Goal: Task Accomplishment & Management: Complete application form

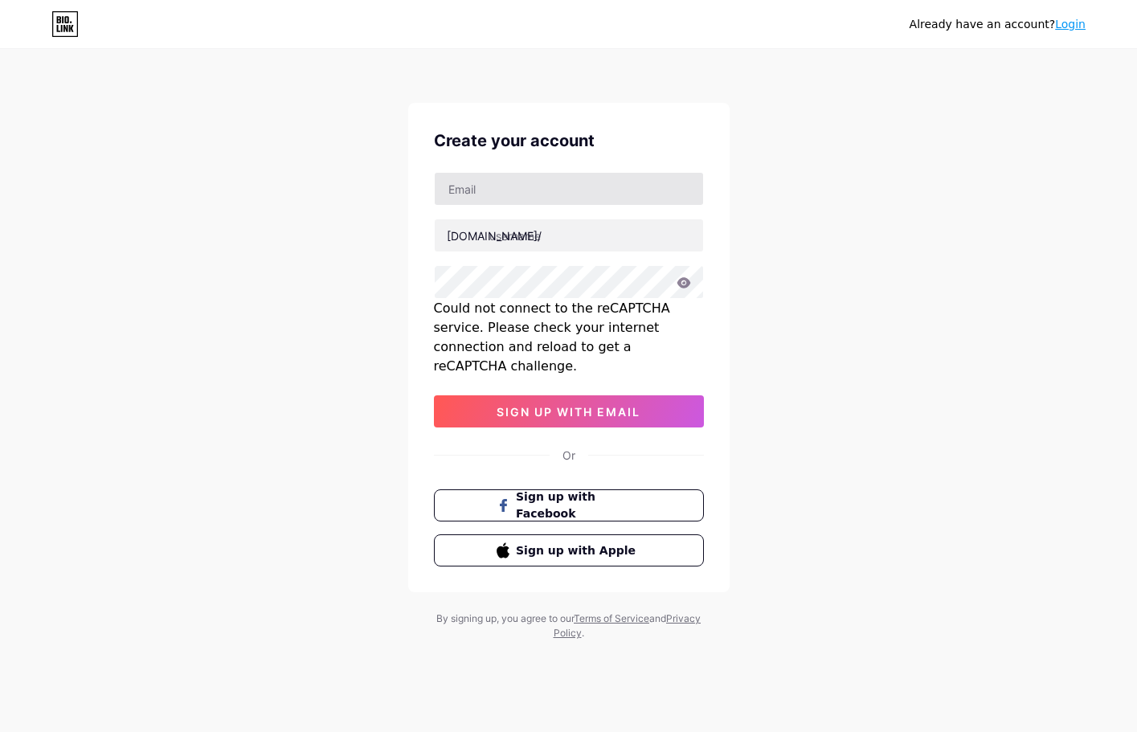
click at [556, 193] on input "text" at bounding box center [569, 189] width 268 height 32
type input "[EMAIL_ADDRESS][DOMAIN_NAME]"
click at [467, 187] on input "[EMAIL_ADDRESS][DOMAIN_NAME]" at bounding box center [569, 189] width 268 height 32
click at [504, 189] on input "[EMAIL_ADDRESS][DOMAIN_NAME]" at bounding box center [569, 189] width 268 height 32
click at [531, 190] on input "[EMAIL_ADDRESS][DOMAIN_NAME]" at bounding box center [569, 189] width 268 height 32
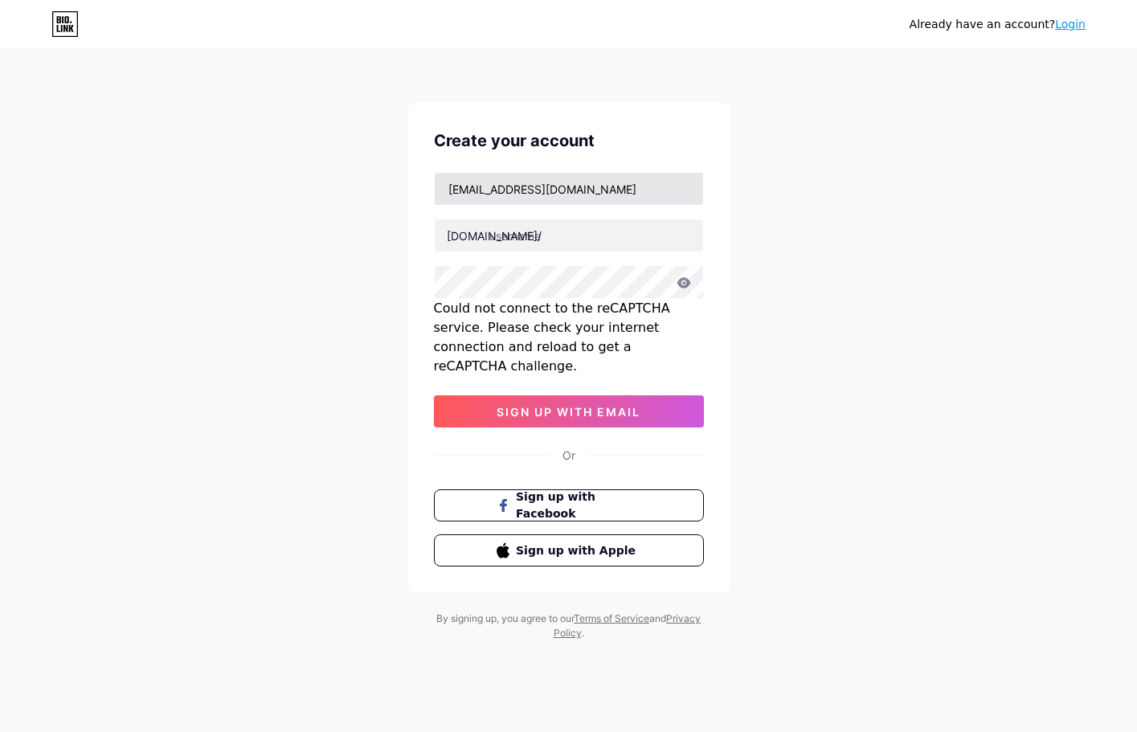
click at [567, 186] on input "[EMAIL_ADDRESS][DOMAIN_NAME]" at bounding box center [569, 189] width 268 height 32
click at [658, 187] on input "[EMAIL_ADDRESS][DOMAIN_NAME]" at bounding box center [569, 189] width 268 height 32
click at [486, 224] on input "text" at bounding box center [569, 235] width 268 height 32
click at [543, 236] on input "text" at bounding box center [569, 235] width 268 height 32
click at [507, 234] on input "nazmulhosen" at bounding box center [569, 235] width 268 height 32
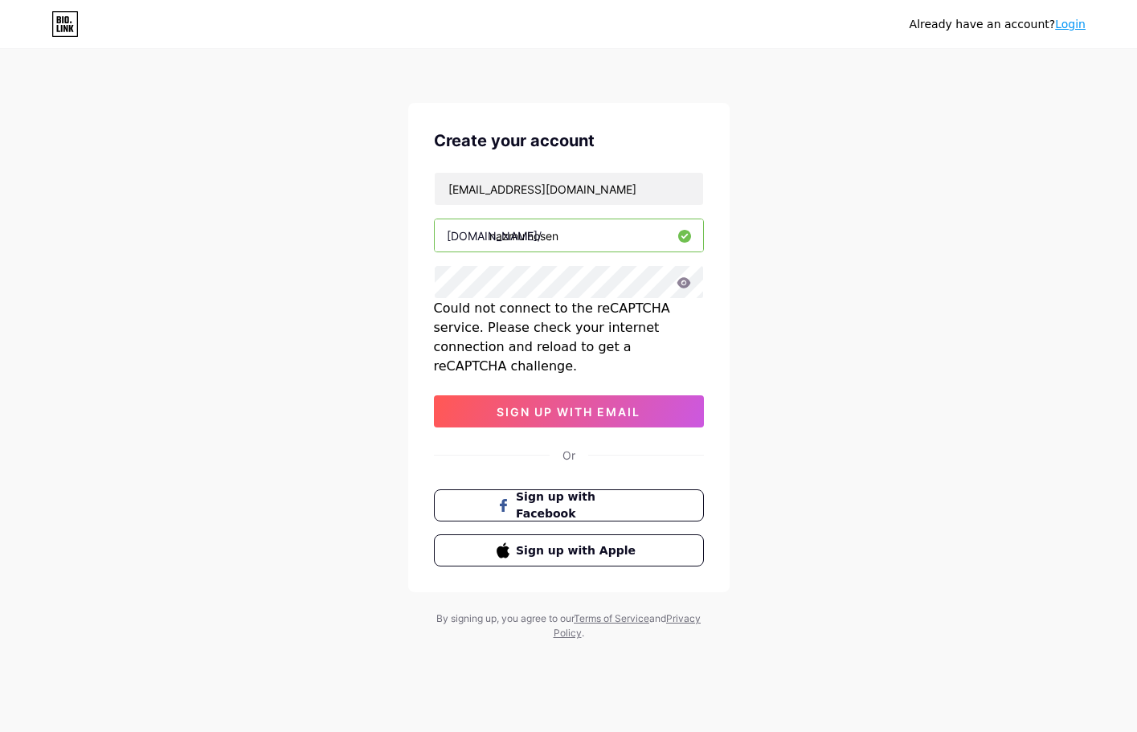
click at [527, 236] on input "nazmulhosen" at bounding box center [569, 235] width 268 height 32
click at [532, 235] on input "nazmulhosen" at bounding box center [569, 235] width 268 height 32
click at [527, 237] on input "nazmulhosen" at bounding box center [569, 235] width 268 height 32
click at [572, 230] on input "nazmulhosen" at bounding box center [569, 235] width 268 height 32
click at [566, 231] on input "nazmulhosen" at bounding box center [569, 235] width 268 height 32
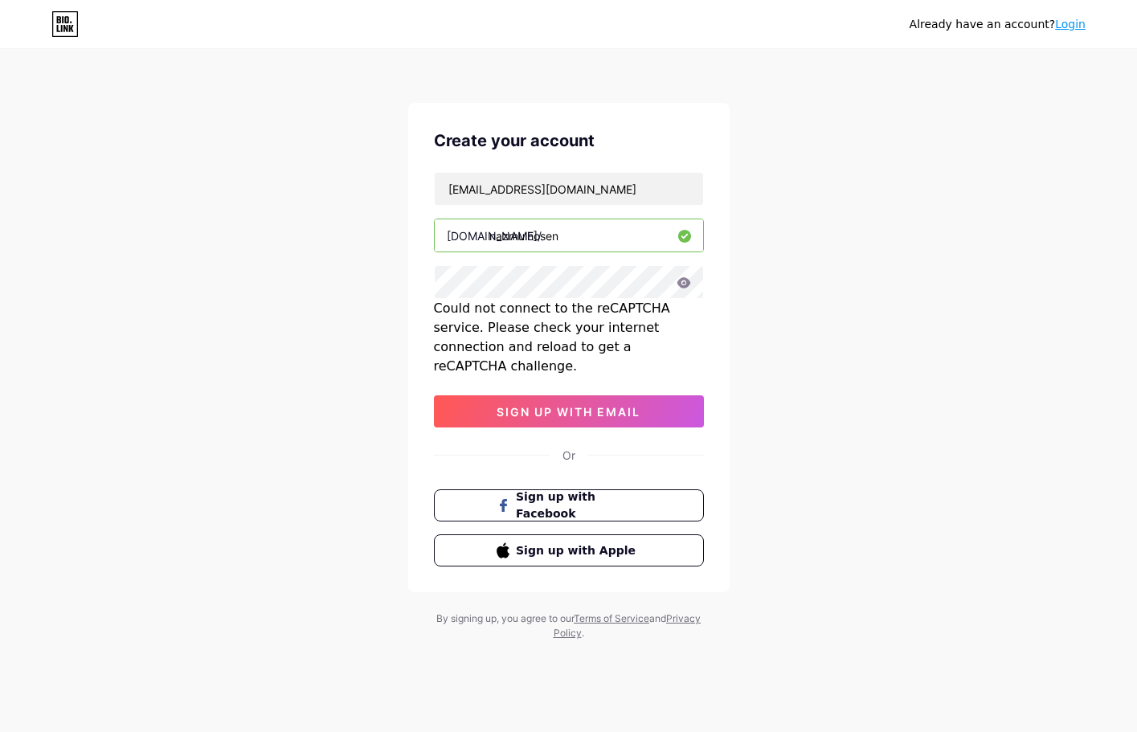
drag, startPoint x: 563, startPoint y: 233, endPoint x: 527, endPoint y: 233, distance: 35.4
click at [527, 233] on input "nazmulhosen" at bounding box center [569, 235] width 268 height 32
paste input "hosen"
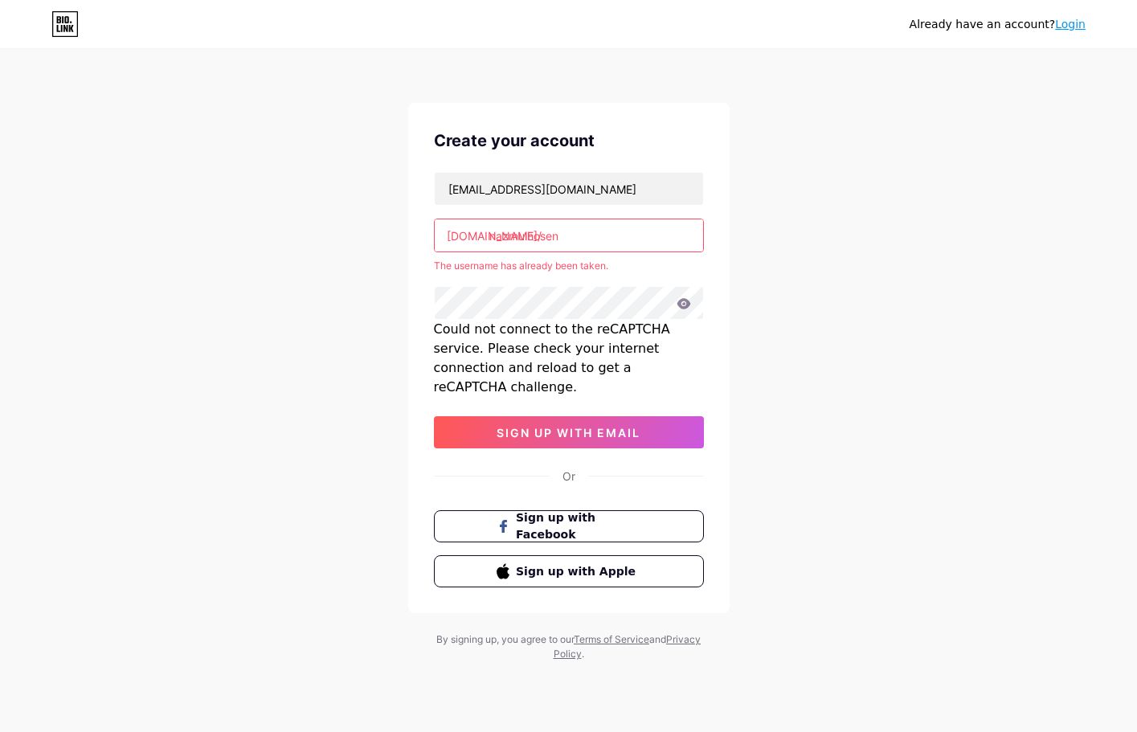
type input "nazmulhosen"
click at [504, 320] on div "Could not connect to the reCAPTCHA service. Please check your internet connecti…" at bounding box center [569, 358] width 270 height 77
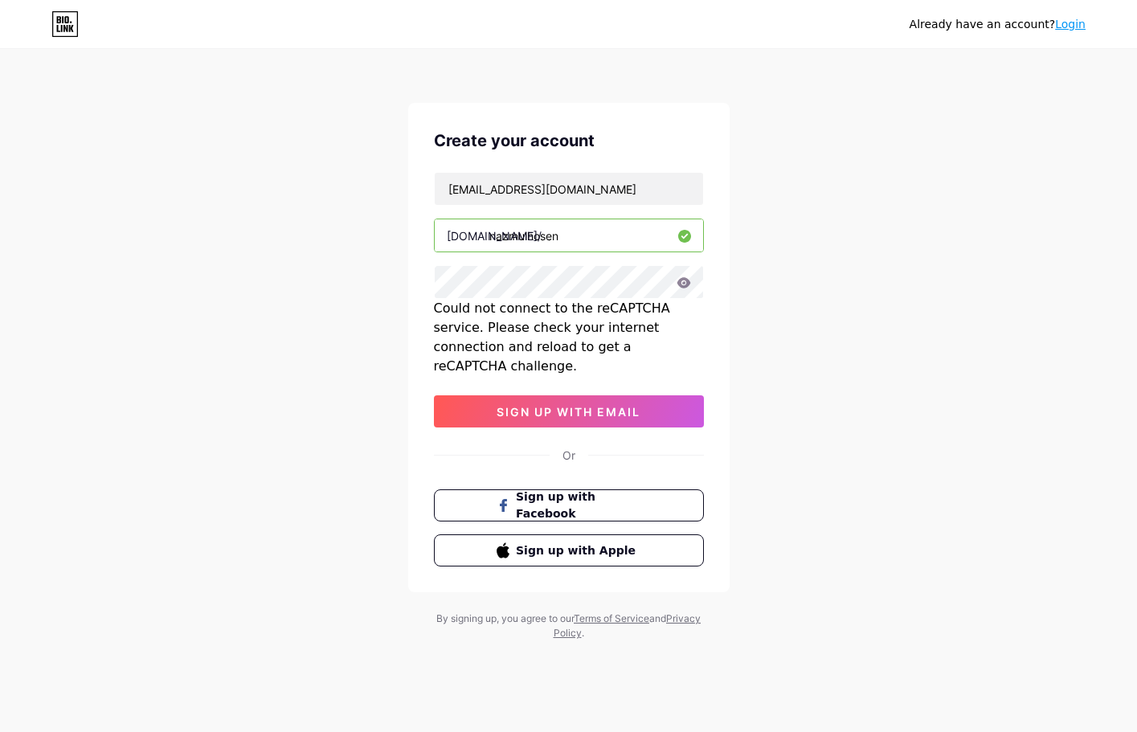
click at [688, 281] on icon at bounding box center [684, 282] width 14 height 10
click at [686, 285] on icon at bounding box center [684, 282] width 14 height 10
click at [554, 405] on span "sign up with email" at bounding box center [569, 412] width 144 height 14
drag, startPoint x: 617, startPoint y: 173, endPoint x: 607, endPoint y: 186, distance: 16.6
click at [612, 180] on div "Create your account mdnazmulhosenfb@gmail.com bio.link/ nazmulhosen Could not c…" at bounding box center [569, 348] width 322 height 490
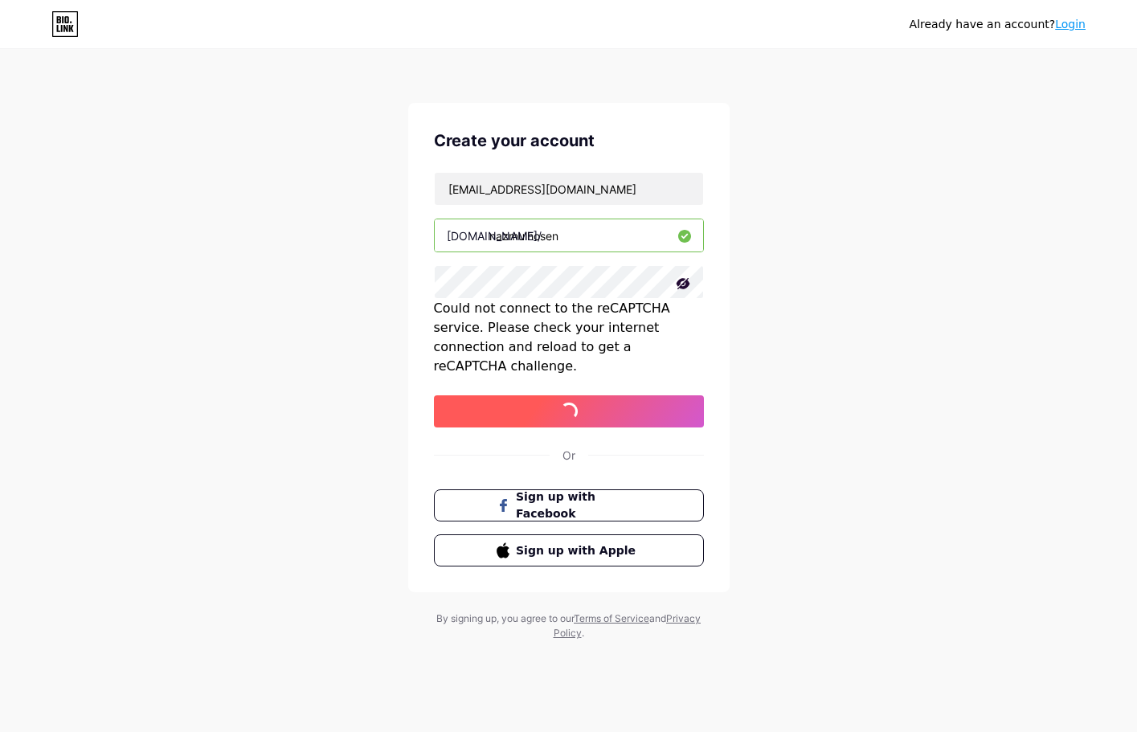
click at [580, 405] on span "sign up with email" at bounding box center [569, 412] width 144 height 14
drag, startPoint x: 568, startPoint y: 232, endPoint x: 485, endPoint y: 238, distance: 83.8
click at [485, 238] on div "bio.link/ nazmulhosen" at bounding box center [569, 236] width 270 height 34
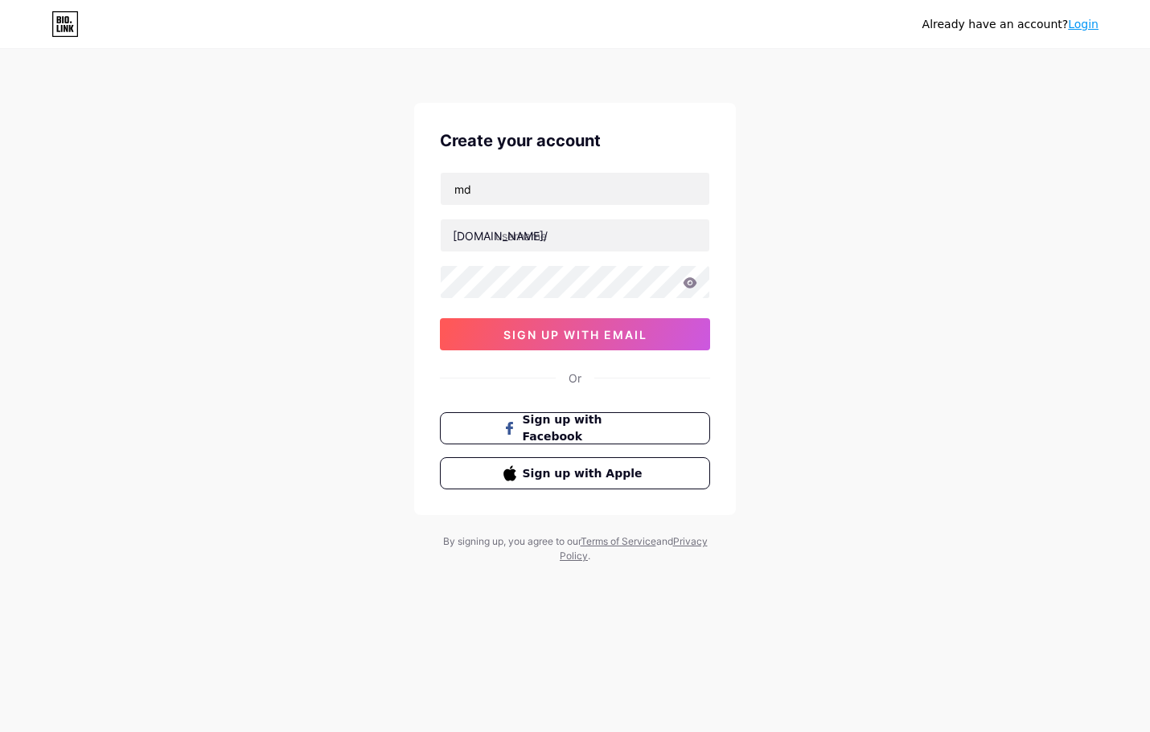
type input "[EMAIL_ADDRESS][DOMAIN_NAME]"
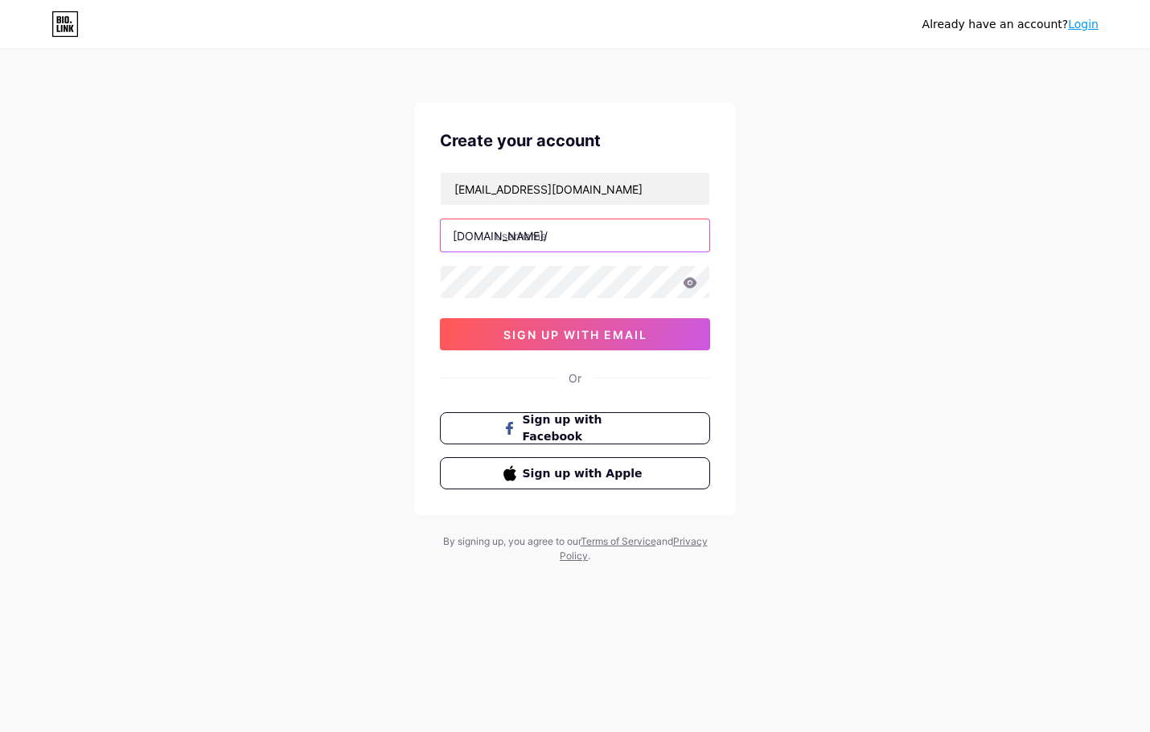
click at [568, 239] on input "text" at bounding box center [575, 235] width 268 height 32
paste input "nazmulhosen"
type input "nazmulhosen"
click at [686, 277] on icon at bounding box center [689, 282] width 14 height 11
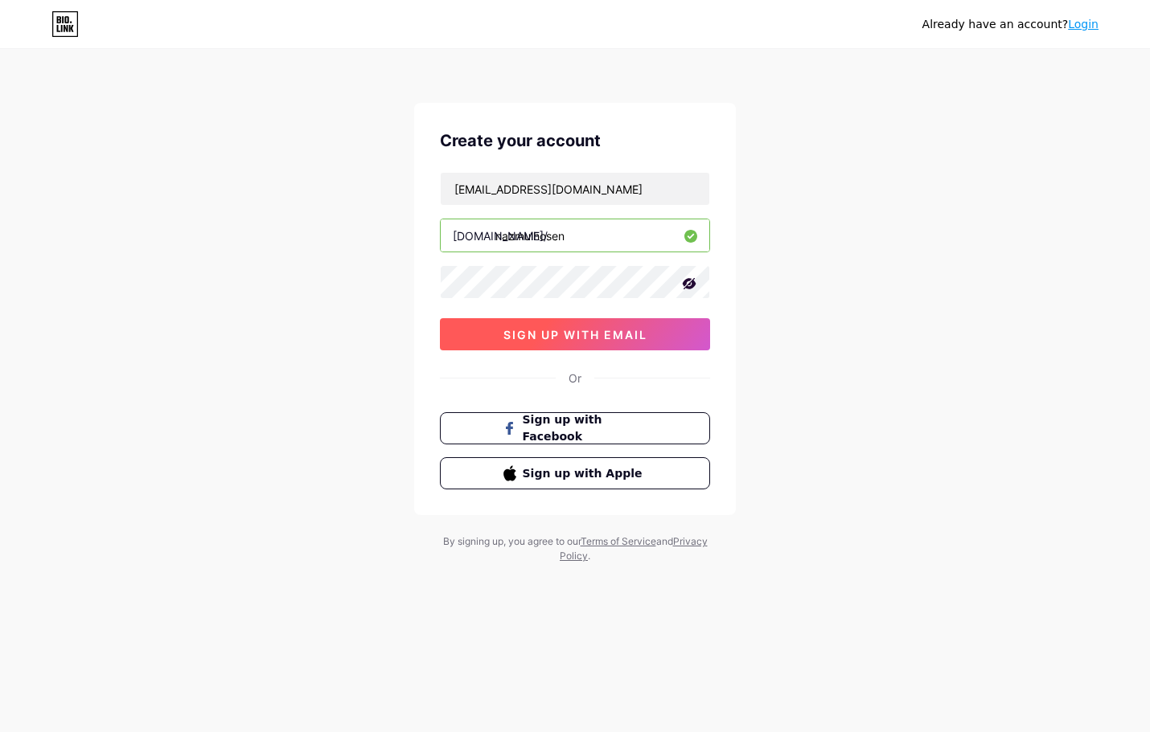
click at [516, 334] on span "sign up with email" at bounding box center [575, 335] width 144 height 14
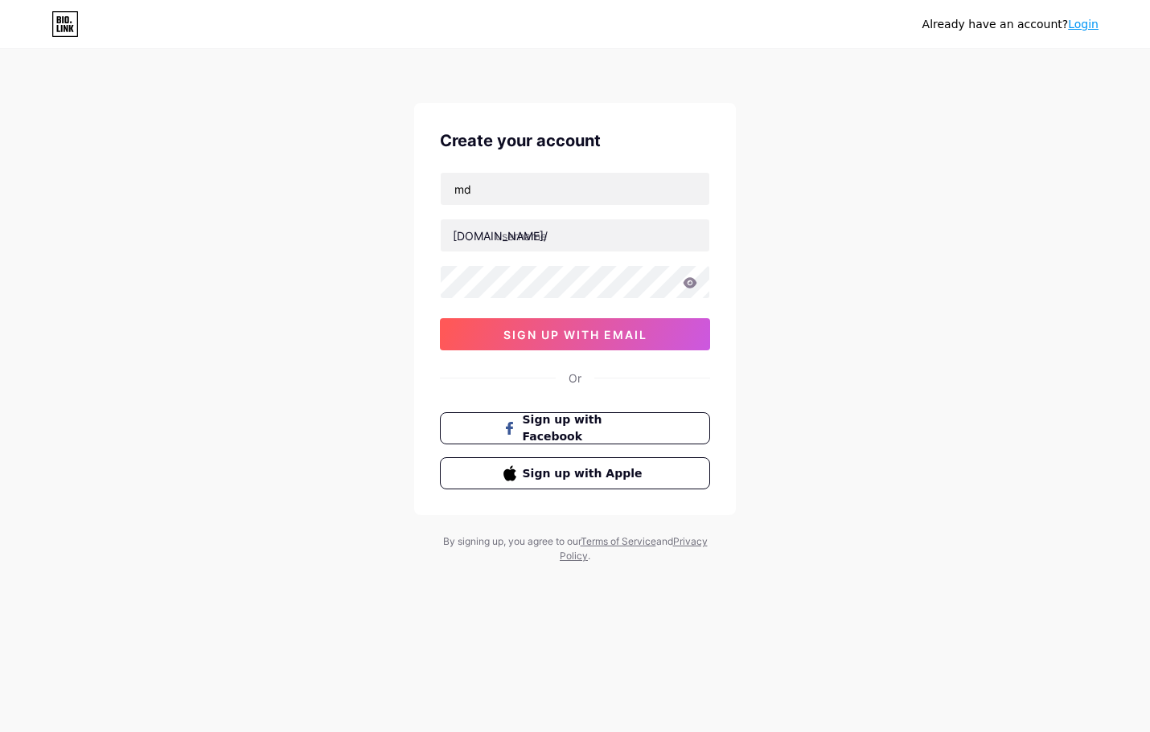
type input "[EMAIL_ADDRESS][DOMAIN_NAME]"
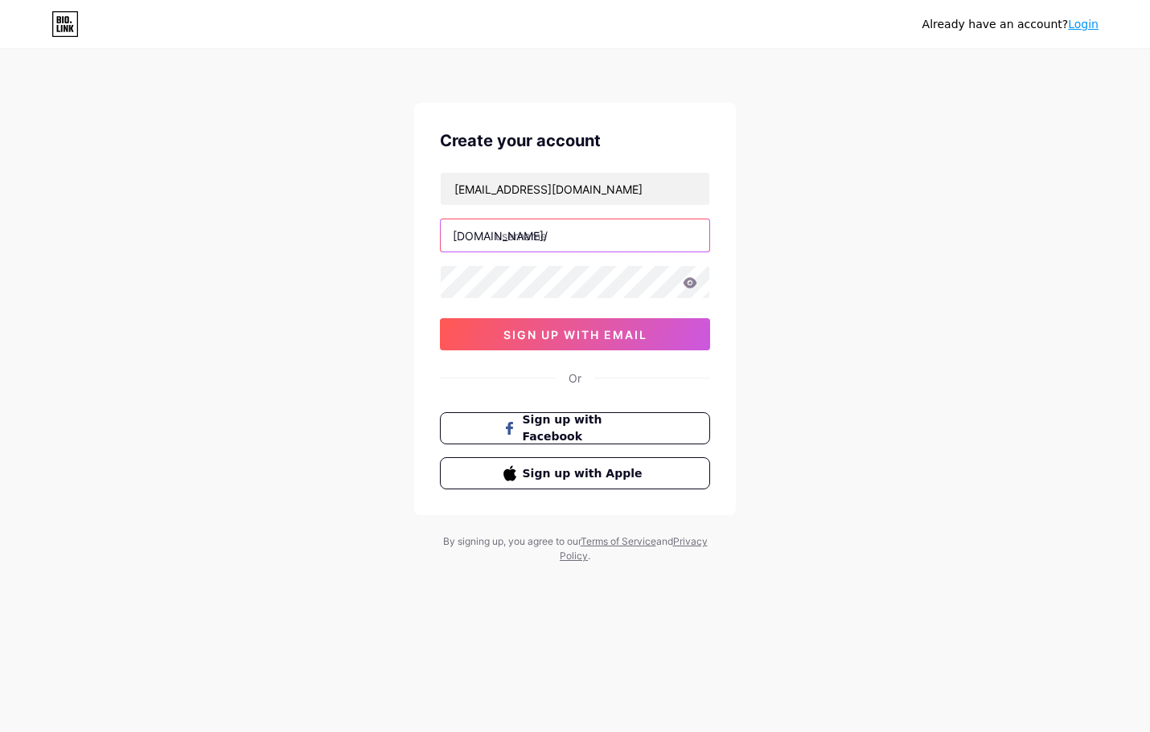
click at [527, 240] on input "text" at bounding box center [575, 235] width 268 height 32
paste input "nazmulhosen"
type input "nazmulhosen"
click at [686, 288] on icon at bounding box center [689, 282] width 14 height 11
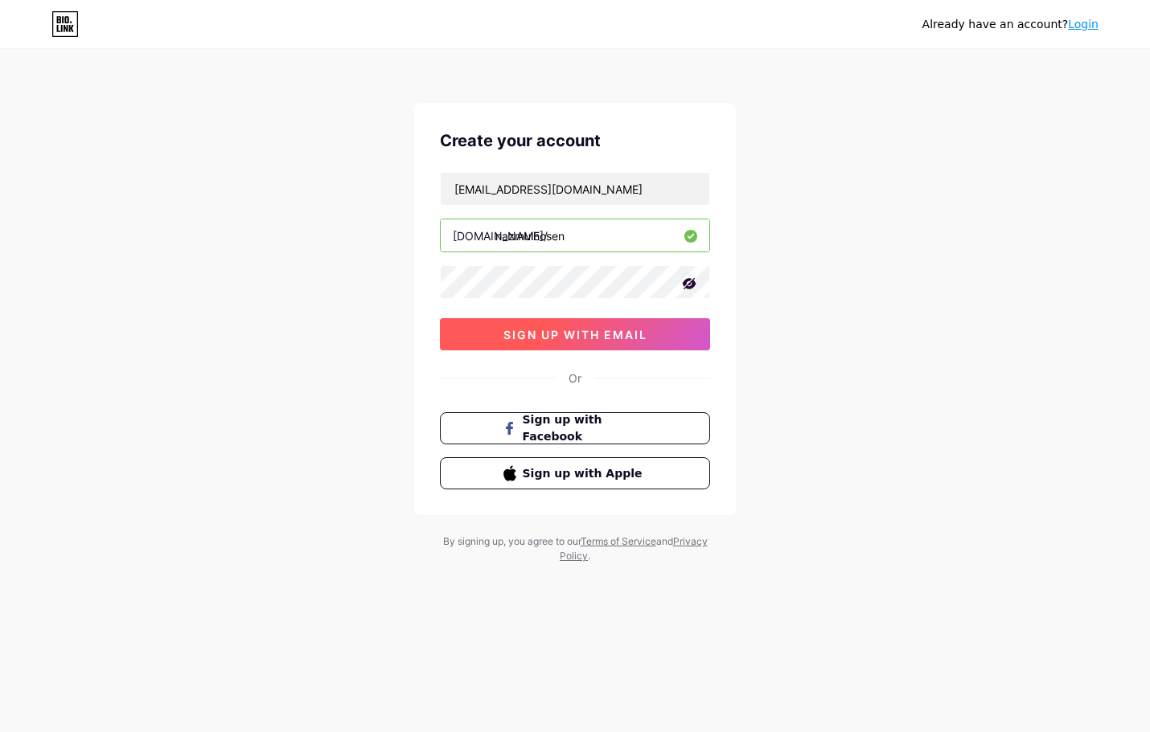
click at [548, 340] on span "sign up with email" at bounding box center [575, 335] width 144 height 14
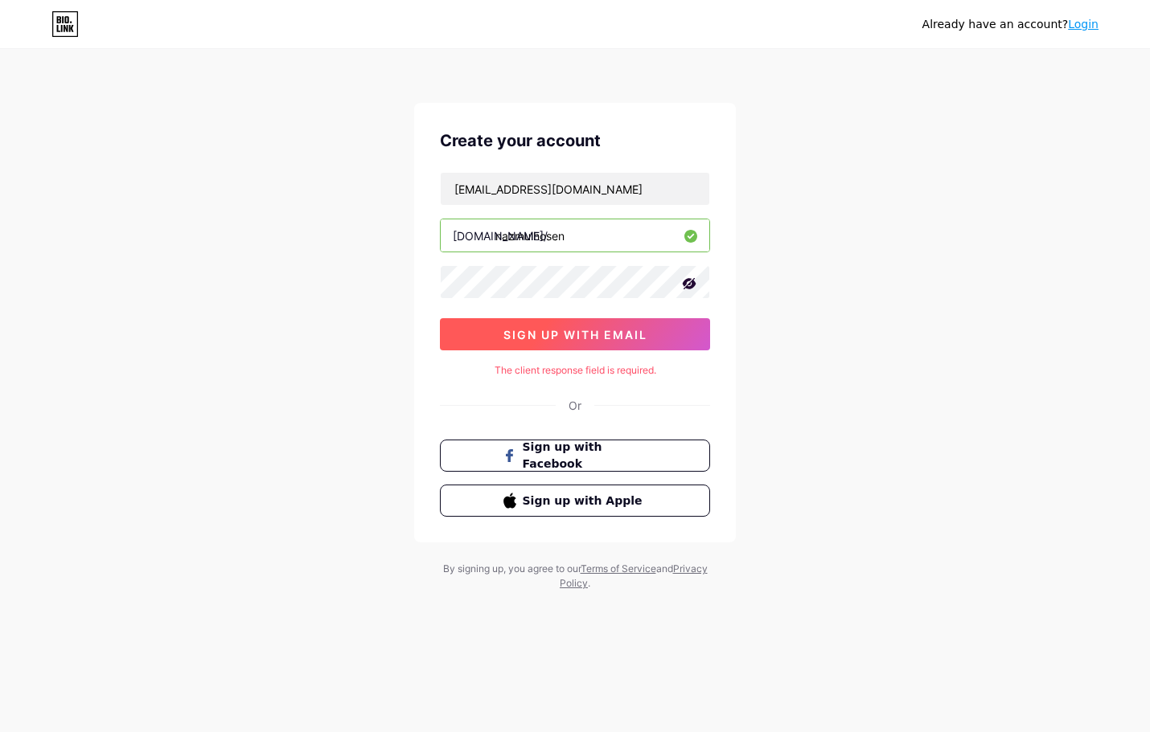
click at [602, 342] on button "sign up with email" at bounding box center [575, 334] width 270 height 32
click at [599, 339] on span "sign up with email" at bounding box center [575, 335] width 144 height 14
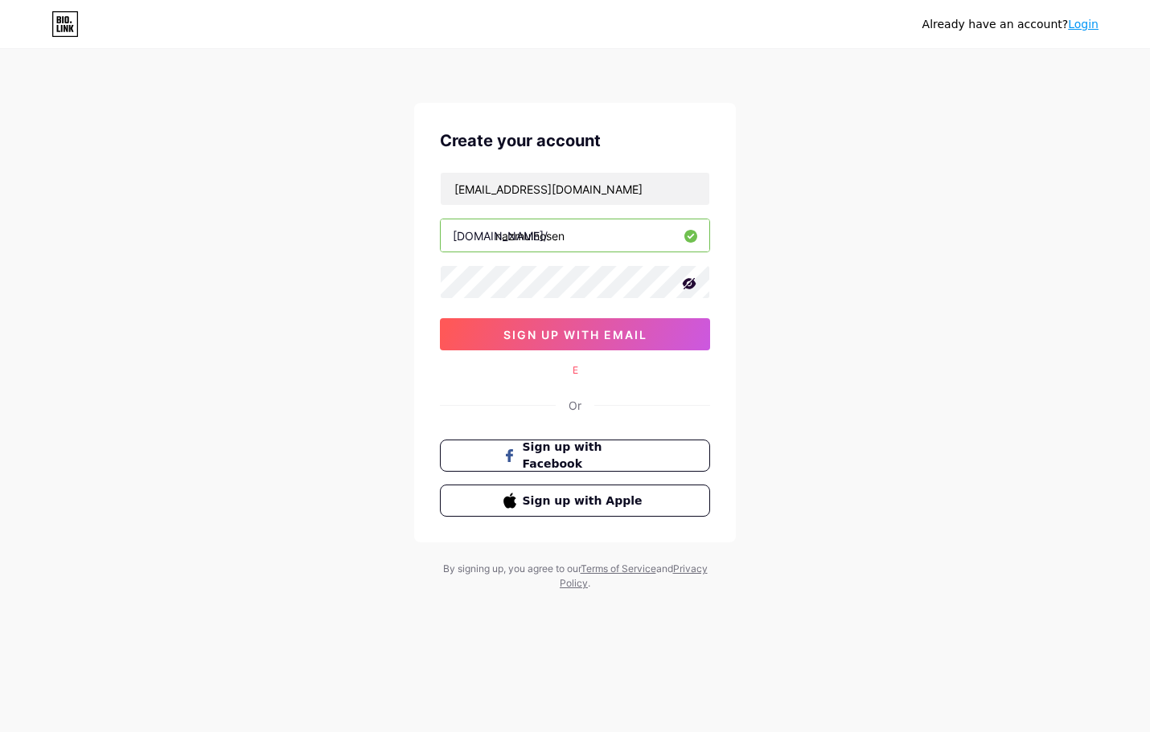
click at [572, 371] on div "E" at bounding box center [575, 370] width 270 height 14
click at [595, 330] on span "sign up with email" at bounding box center [575, 335] width 144 height 14
click at [552, 345] on button "sign up with email" at bounding box center [575, 334] width 270 height 32
click at [558, 335] on span "sign up with email" at bounding box center [575, 335] width 144 height 14
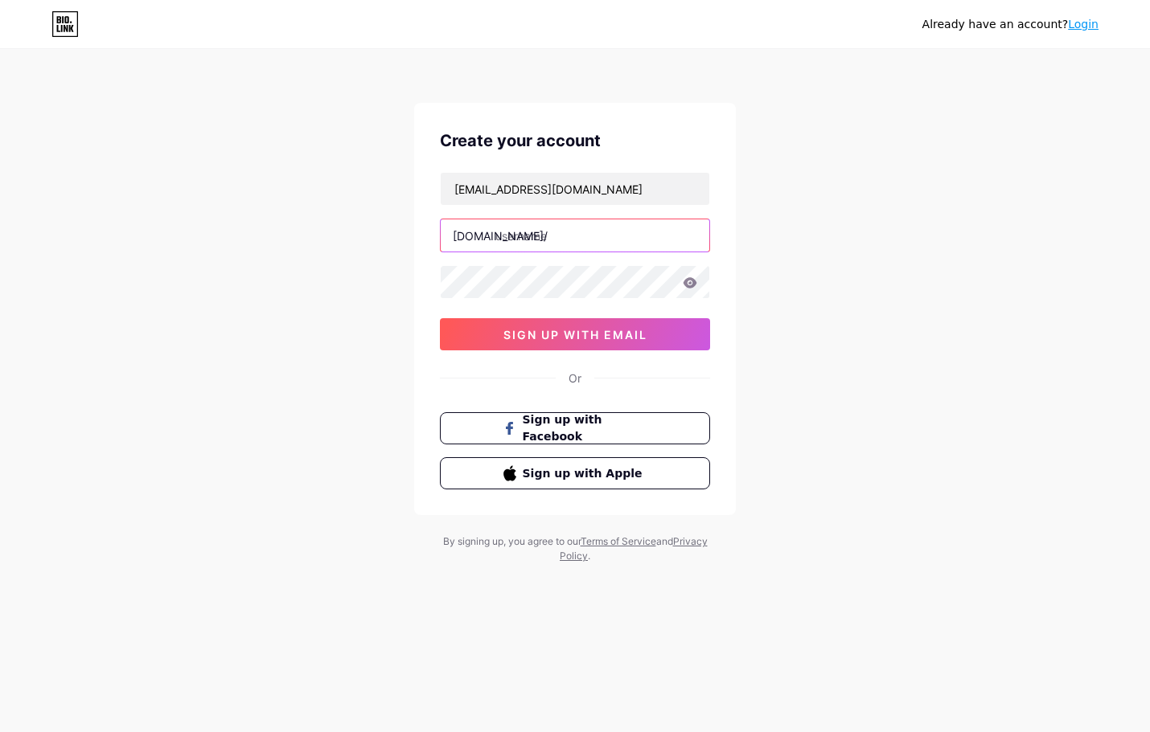
click at [524, 236] on input "text" at bounding box center [575, 235] width 268 height 32
paste input "nazmulhosen"
type input "nazmulhosen"
click at [692, 285] on icon at bounding box center [690, 282] width 14 height 10
click at [686, 286] on icon at bounding box center [690, 282] width 14 height 10
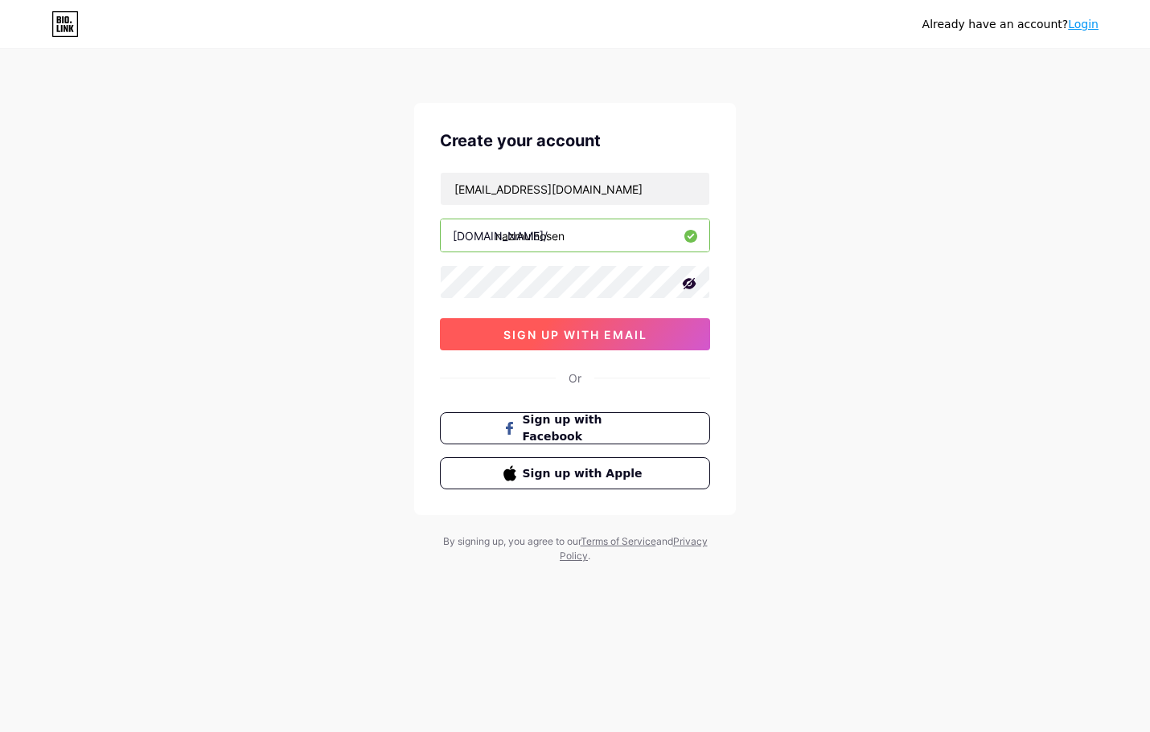
click at [589, 326] on button "sign up with email" at bounding box center [575, 334] width 270 height 32
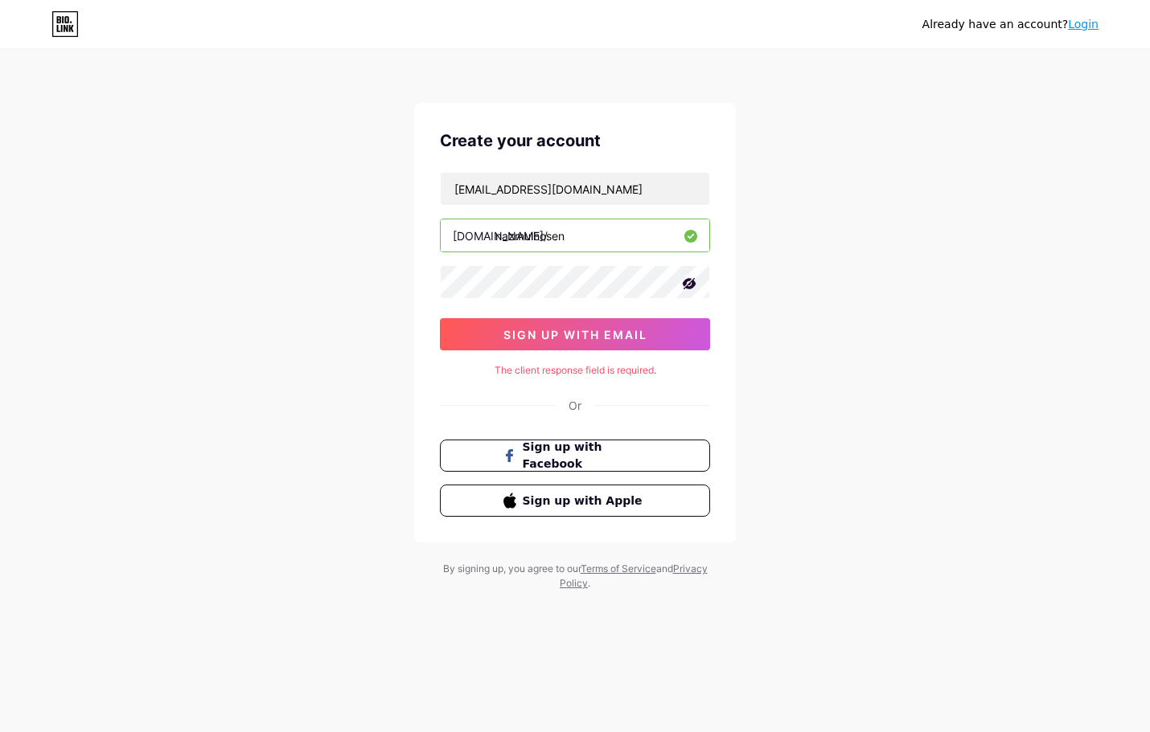
click at [693, 286] on icon at bounding box center [689, 283] width 14 height 11
click at [695, 283] on icon at bounding box center [690, 282] width 14 height 10
click at [543, 324] on button "sign up with email" at bounding box center [575, 334] width 270 height 32
